Goal: Complete application form: Complete application form

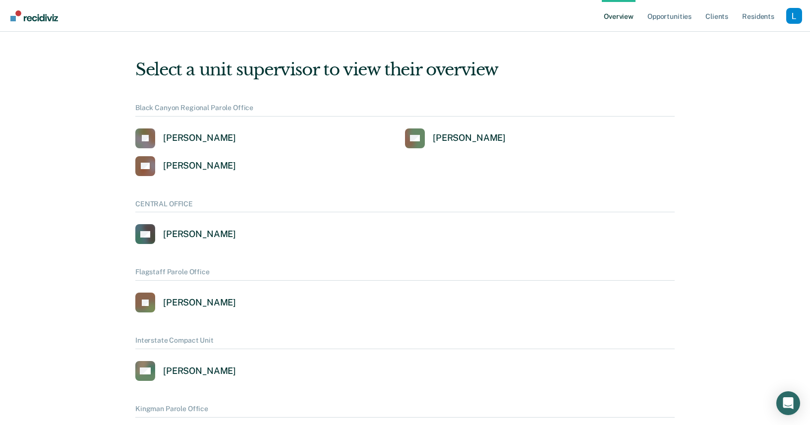
click at [793, 16] on div "Profile dropdown button" at bounding box center [795, 16] width 16 height 16
click at [740, 47] on link "Profile" at bounding box center [755, 45] width 64 height 8
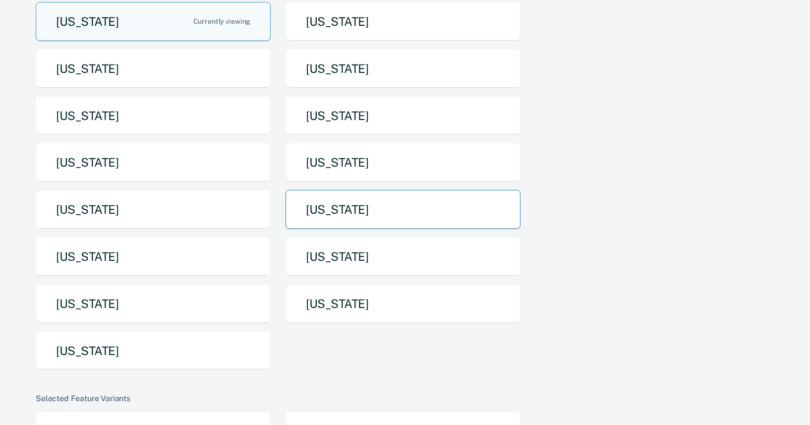
scroll to position [225, 0]
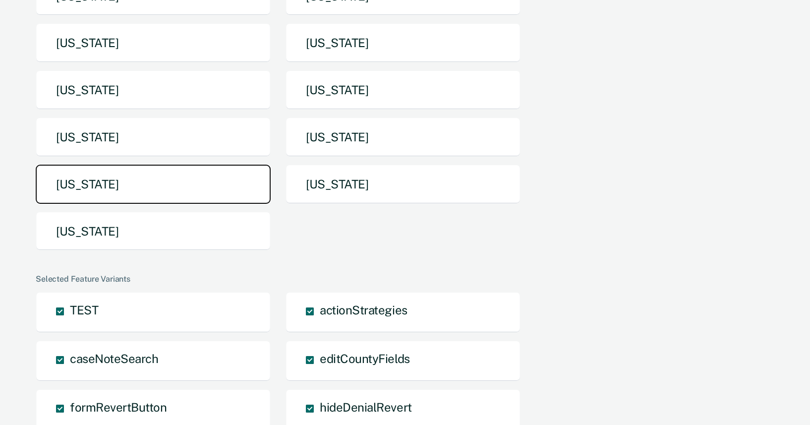
click at [201, 186] on button "Tennessee" at bounding box center [153, 184] width 235 height 39
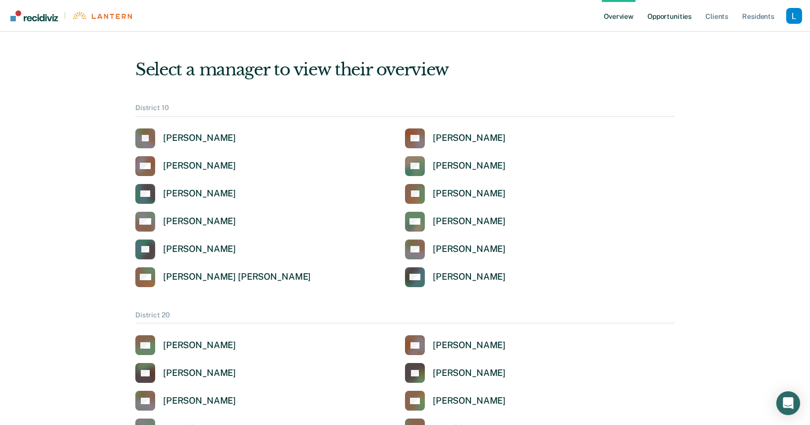
click at [663, 8] on link "Opportunities" at bounding box center [670, 16] width 48 height 32
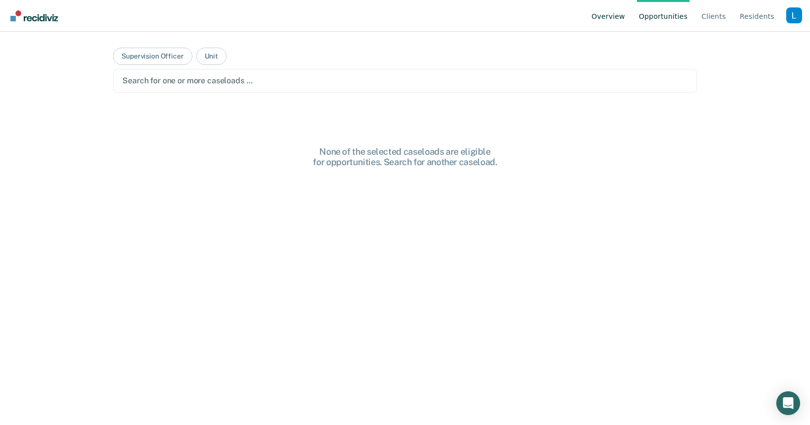
click at [605, 20] on link "Overview" at bounding box center [609, 16] width 38 height 32
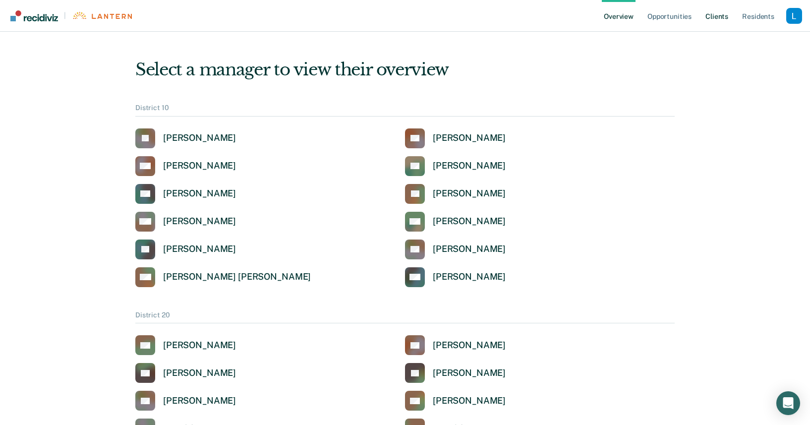
click at [725, 20] on link "Client s" at bounding box center [717, 16] width 27 height 32
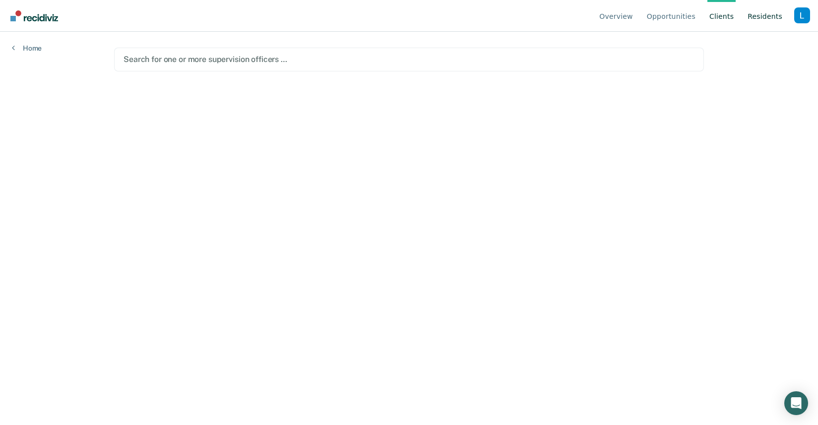
click at [756, 22] on link "Resident s" at bounding box center [764, 16] width 39 height 32
click at [710, 22] on link "Client s" at bounding box center [721, 16] width 28 height 32
click at [675, 16] on link "Opportunities" at bounding box center [671, 16] width 53 height 32
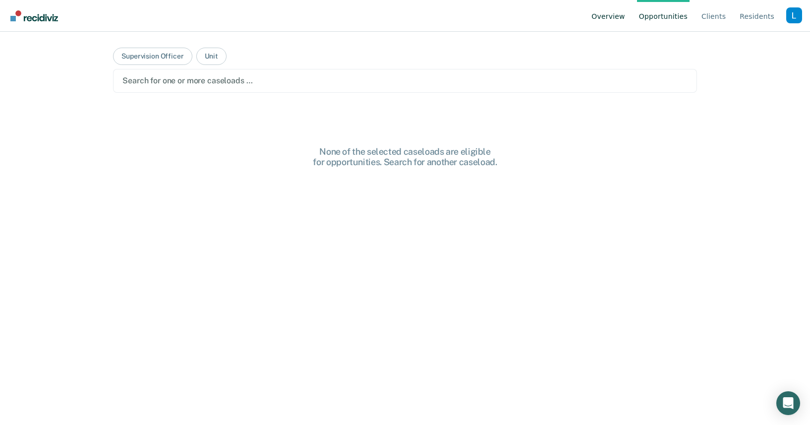
click at [604, 21] on link "Overview" at bounding box center [609, 16] width 38 height 32
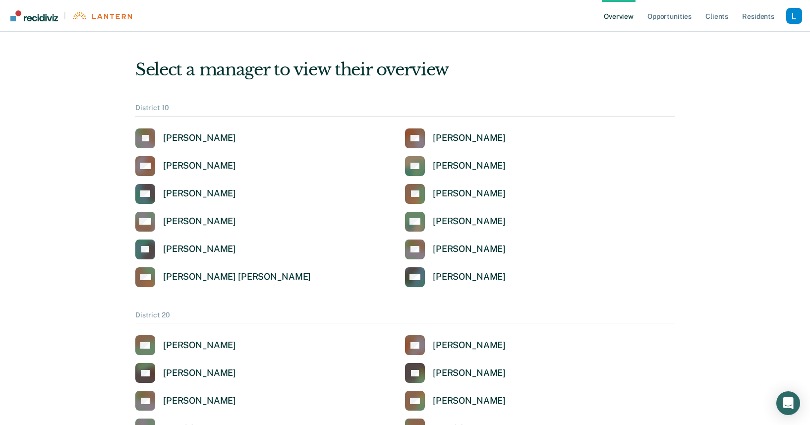
click at [712, 20] on link "Client s" at bounding box center [717, 16] width 27 height 32
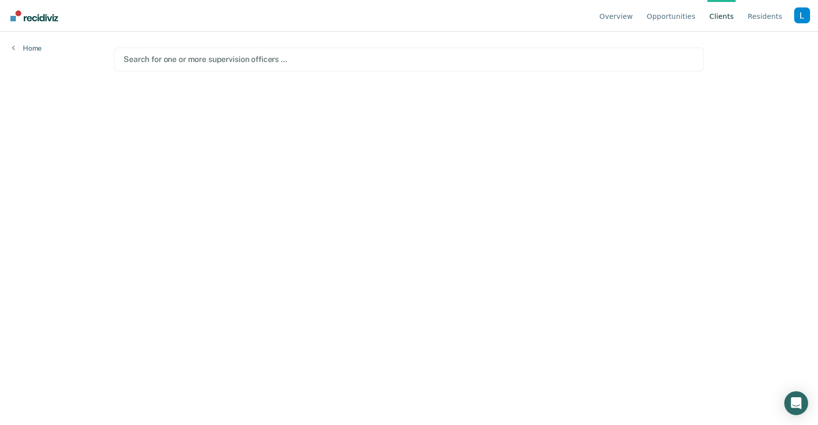
drag, startPoint x: 641, startPoint y: 101, endPoint x: 609, endPoint y: 100, distance: 32.3
click at [641, 101] on main "Search for one or more supervision officers …" at bounding box center [409, 217] width 614 height 370
click at [559, 70] on div "Search for one or more supervision officers …" at bounding box center [409, 60] width 590 height 24
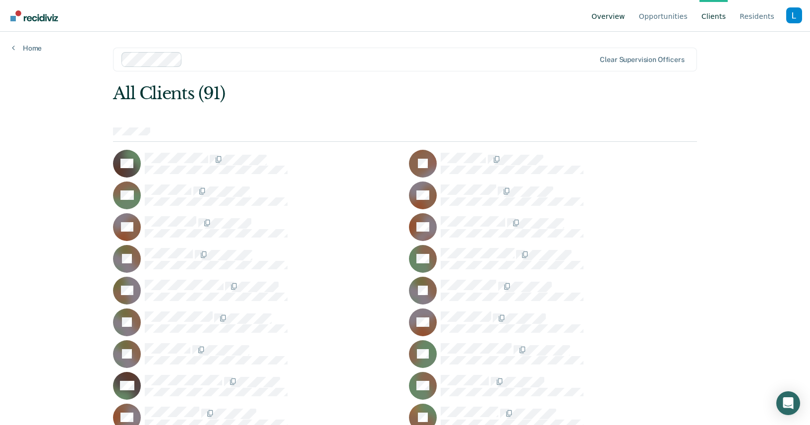
click at [613, 17] on link "Overview" at bounding box center [609, 16] width 38 height 32
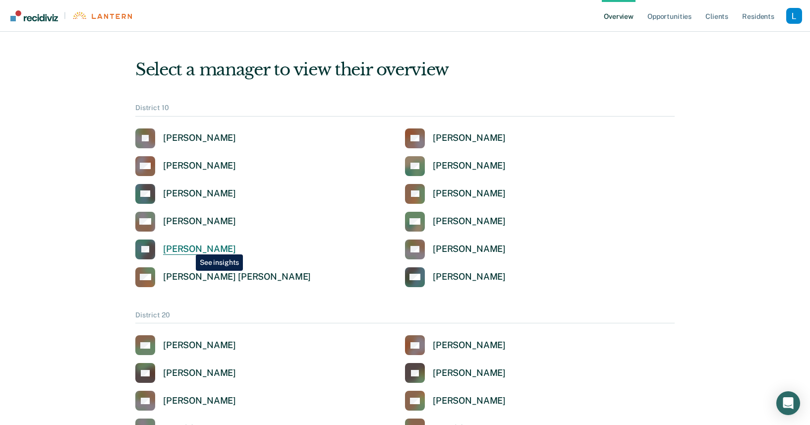
click at [188, 247] on div "Tim Price" at bounding box center [199, 249] width 73 height 11
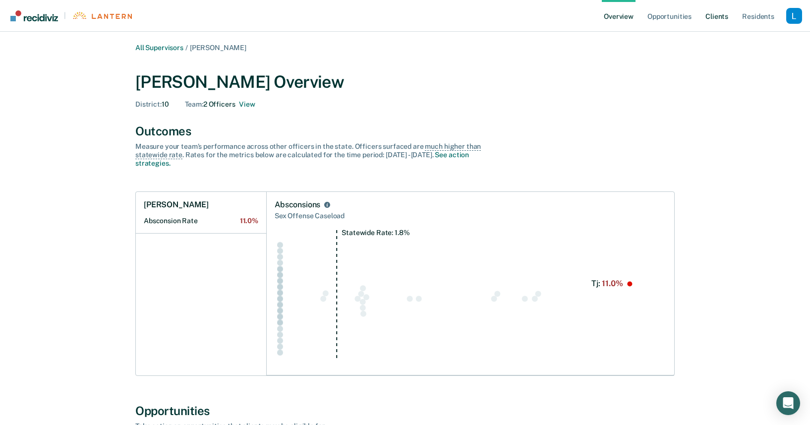
click at [724, 14] on link "Client s" at bounding box center [717, 16] width 27 height 32
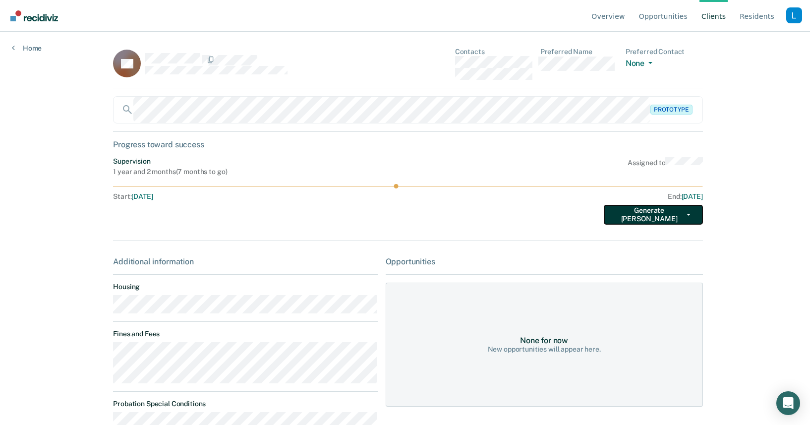
click at [653, 216] on button "Generate TEPE" at bounding box center [653, 215] width 99 height 20
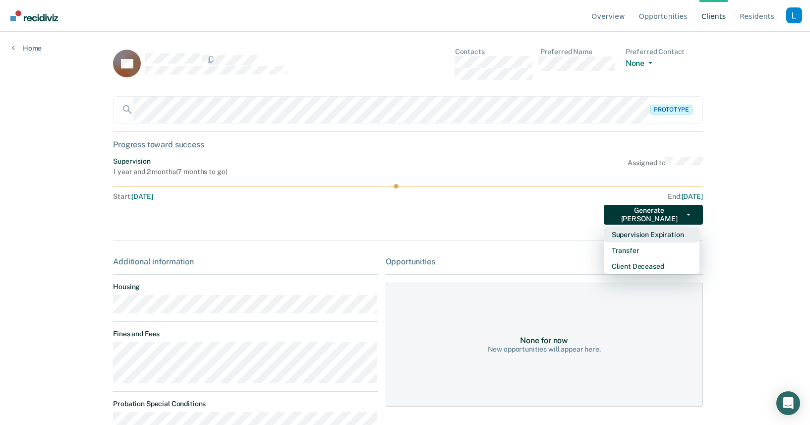
click at [664, 234] on button "Supervision Expiration" at bounding box center [652, 235] width 96 height 16
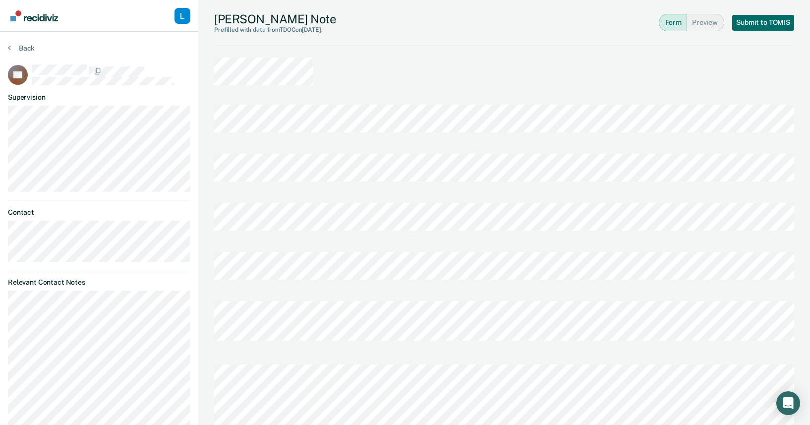
click at [760, 32] on div "Form Preview Submit to TOMIS" at bounding box center [726, 22] width 135 height 21
click at [760, 27] on button "Submit to TOMIS" at bounding box center [764, 23] width 62 height 16
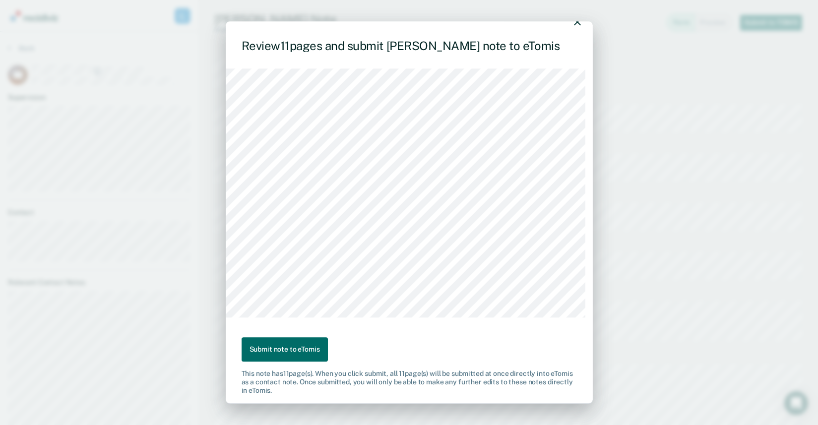
scroll to position [19, 0]
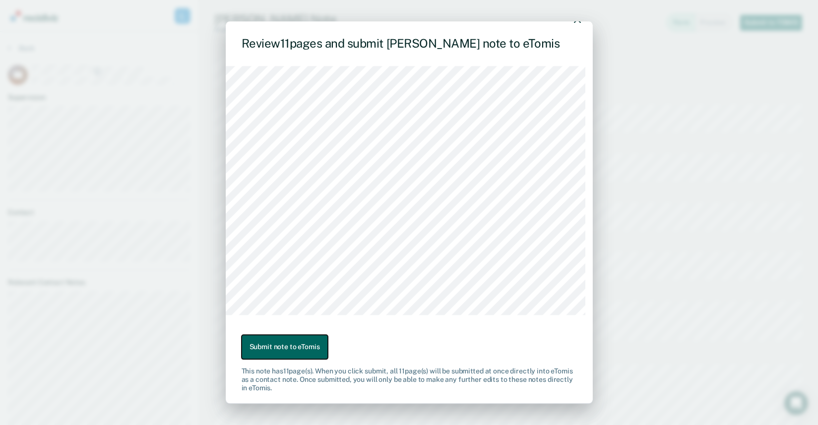
click at [284, 351] on button "Submit note to eTomis" at bounding box center [285, 347] width 86 height 24
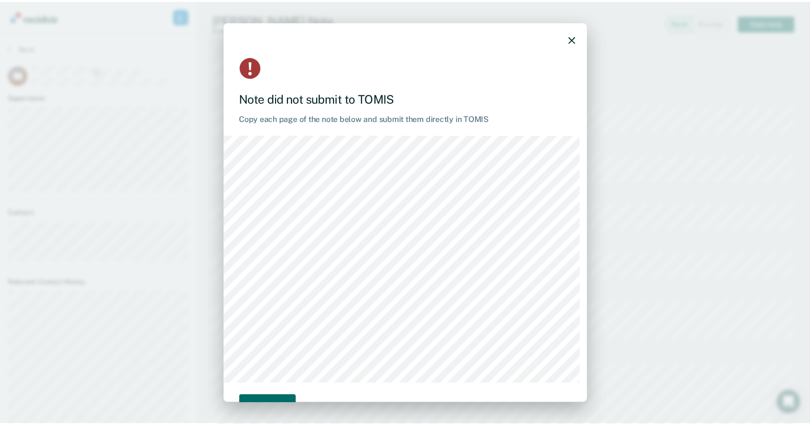
scroll to position [28, 0]
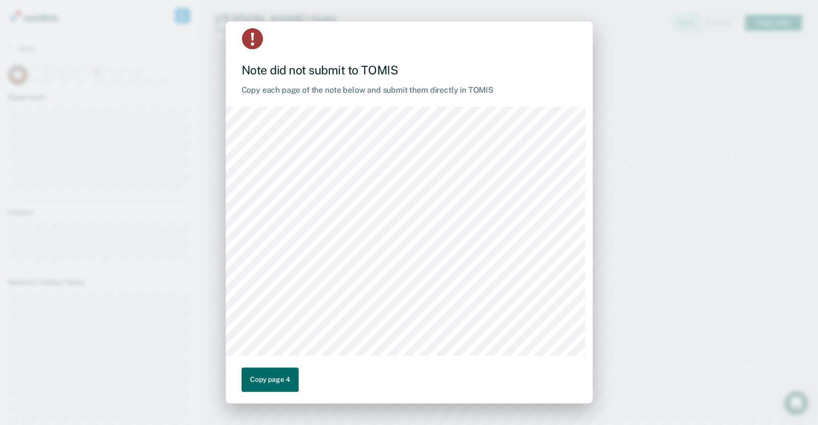
click at [595, 50] on div "Note did not submit to TOMIS Copy each page of the note below and submit them d…" at bounding box center [409, 212] width 818 height 425
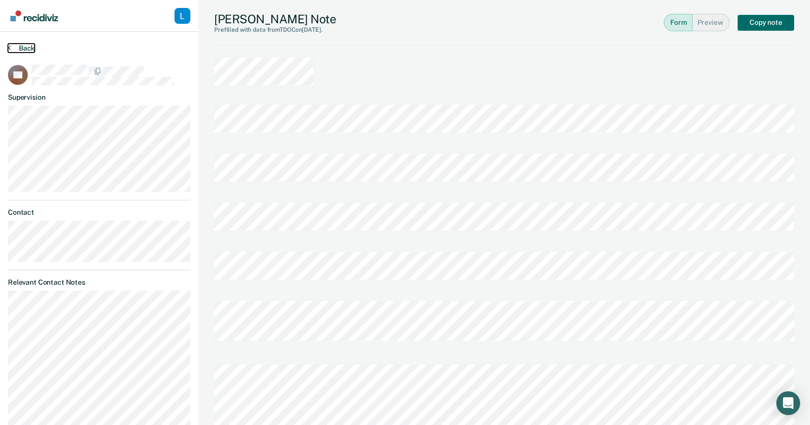
click at [23, 45] on button "Back" at bounding box center [21, 48] width 27 height 9
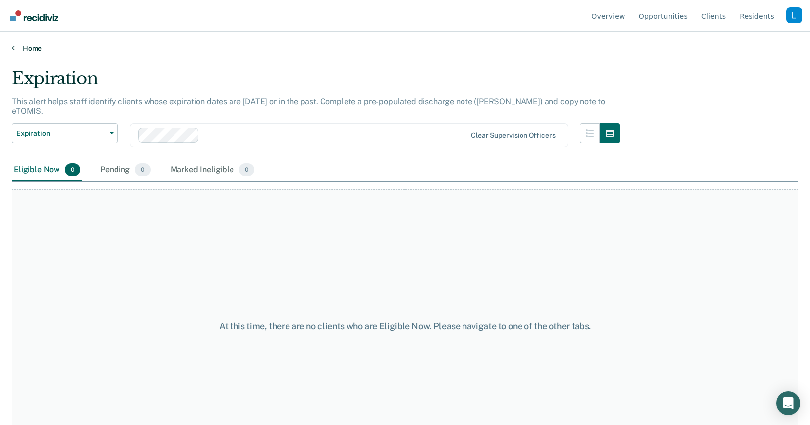
click at [24, 46] on link "Home" at bounding box center [405, 48] width 787 height 9
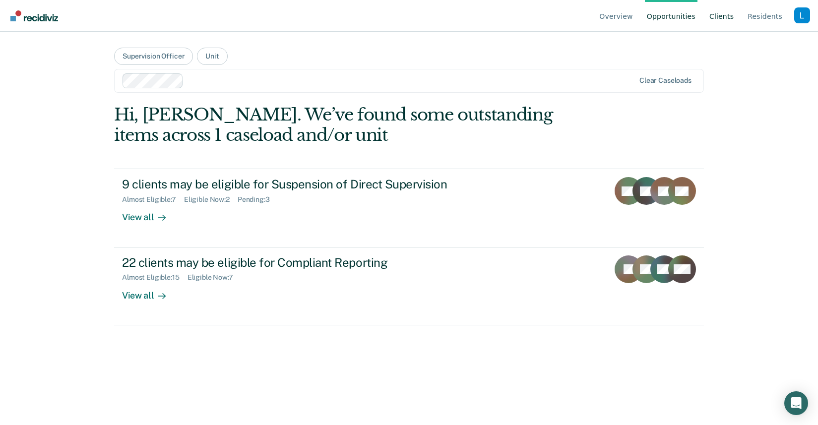
click at [720, 13] on link "Client s" at bounding box center [721, 16] width 28 height 32
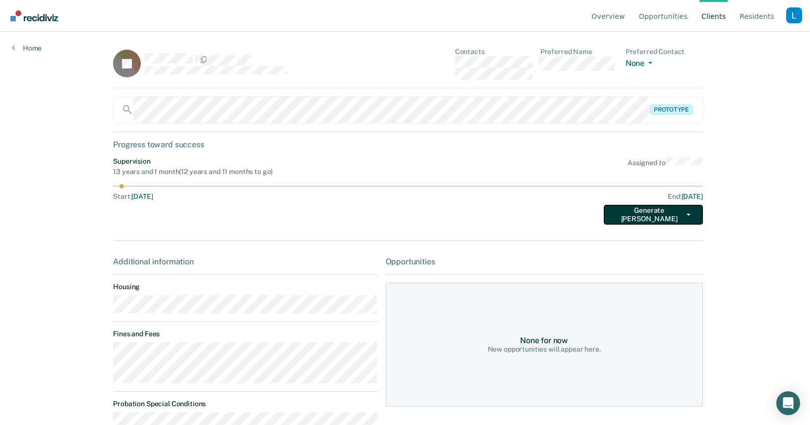
click at [630, 207] on button "Generate TEPE" at bounding box center [653, 215] width 99 height 20
click at [645, 214] on button "Generate TEPE" at bounding box center [653, 215] width 99 height 20
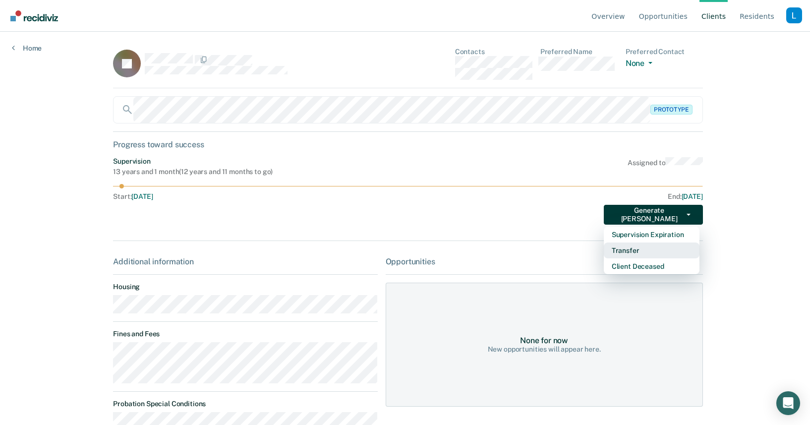
click at [651, 252] on button "Transfer" at bounding box center [652, 251] width 96 height 16
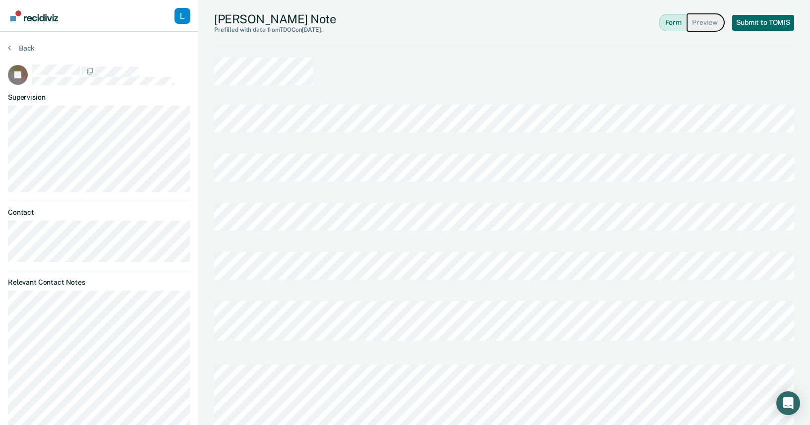
click at [710, 25] on button "Preview" at bounding box center [705, 22] width 37 height 17
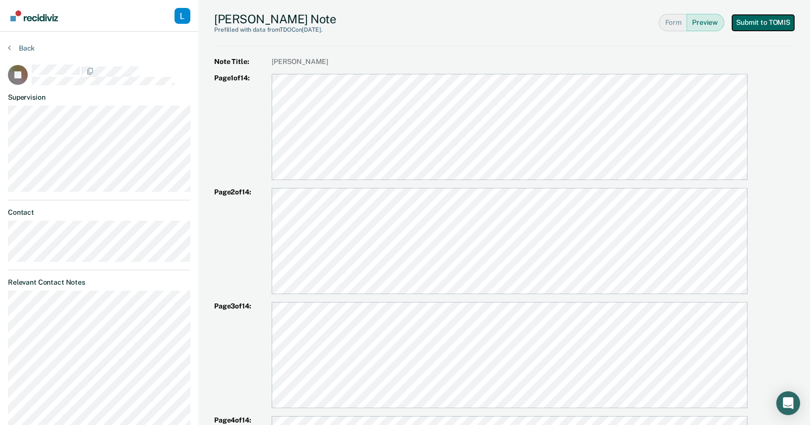
click at [752, 25] on button "Submit to TOMIS" at bounding box center [764, 23] width 62 height 16
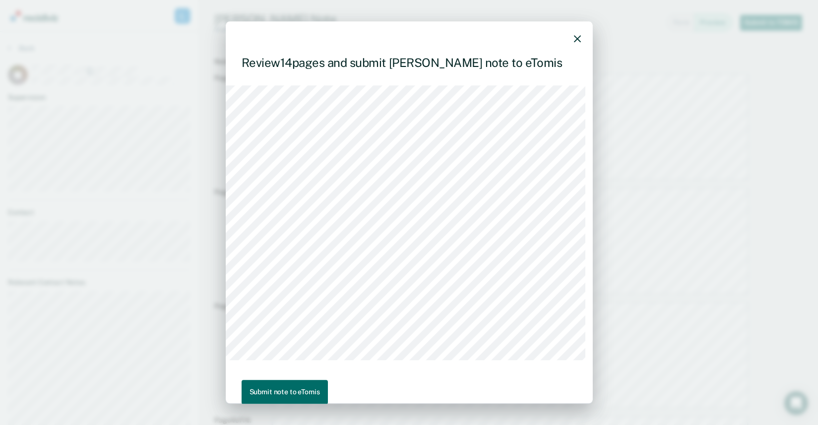
click at [573, 37] on div at bounding box center [409, 34] width 367 height 26
click at [560, 38] on div at bounding box center [409, 34] width 367 height 26
click at [573, 38] on div at bounding box center [409, 34] width 367 height 26
click at [574, 41] on icon "button" at bounding box center [577, 38] width 7 height 7
